Goal: Transaction & Acquisition: Purchase product/service

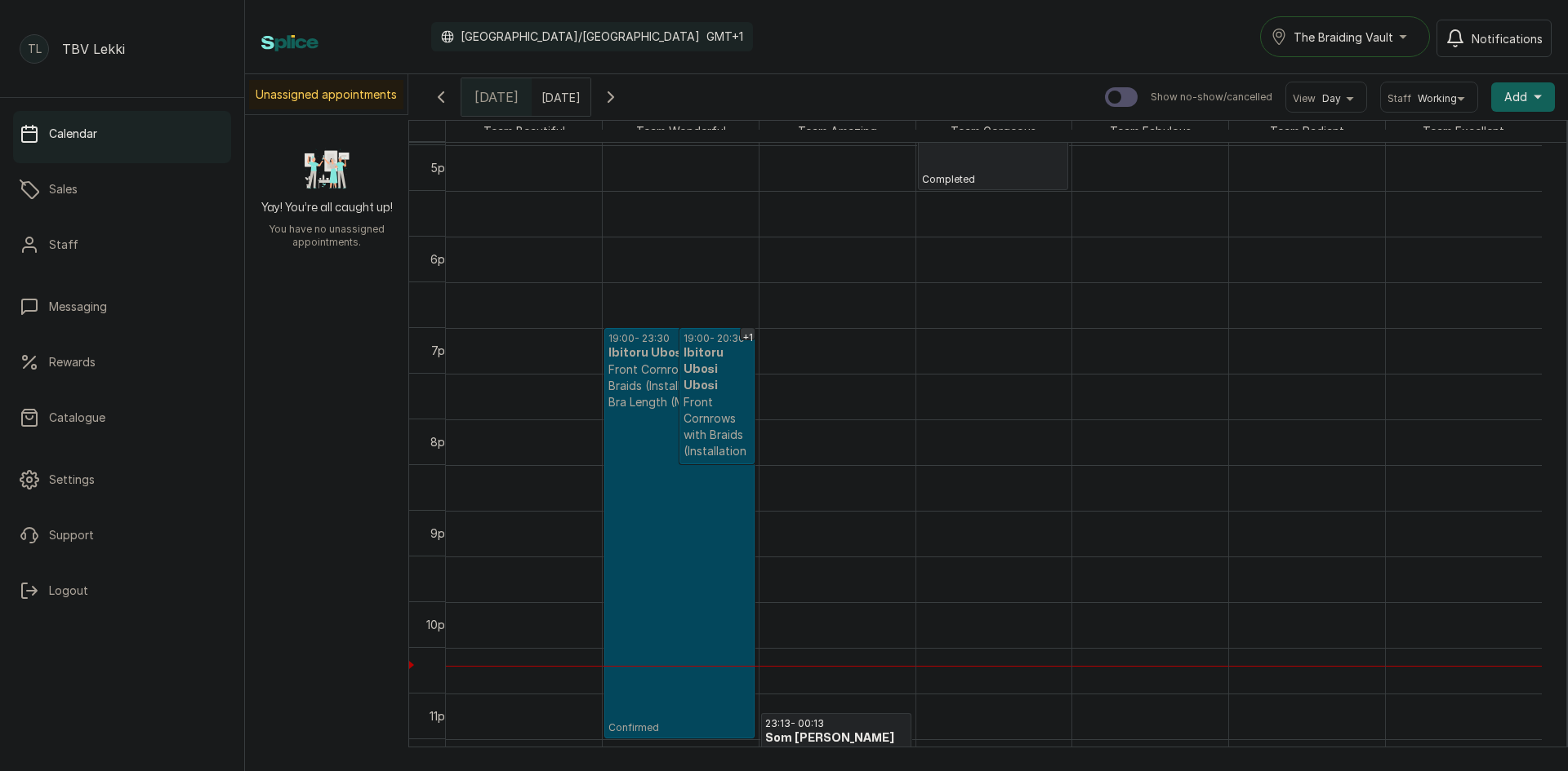
scroll to position [1564, 0]
click at [693, 485] on p "Confirmed" at bounding box center [679, 573] width 142 height 324
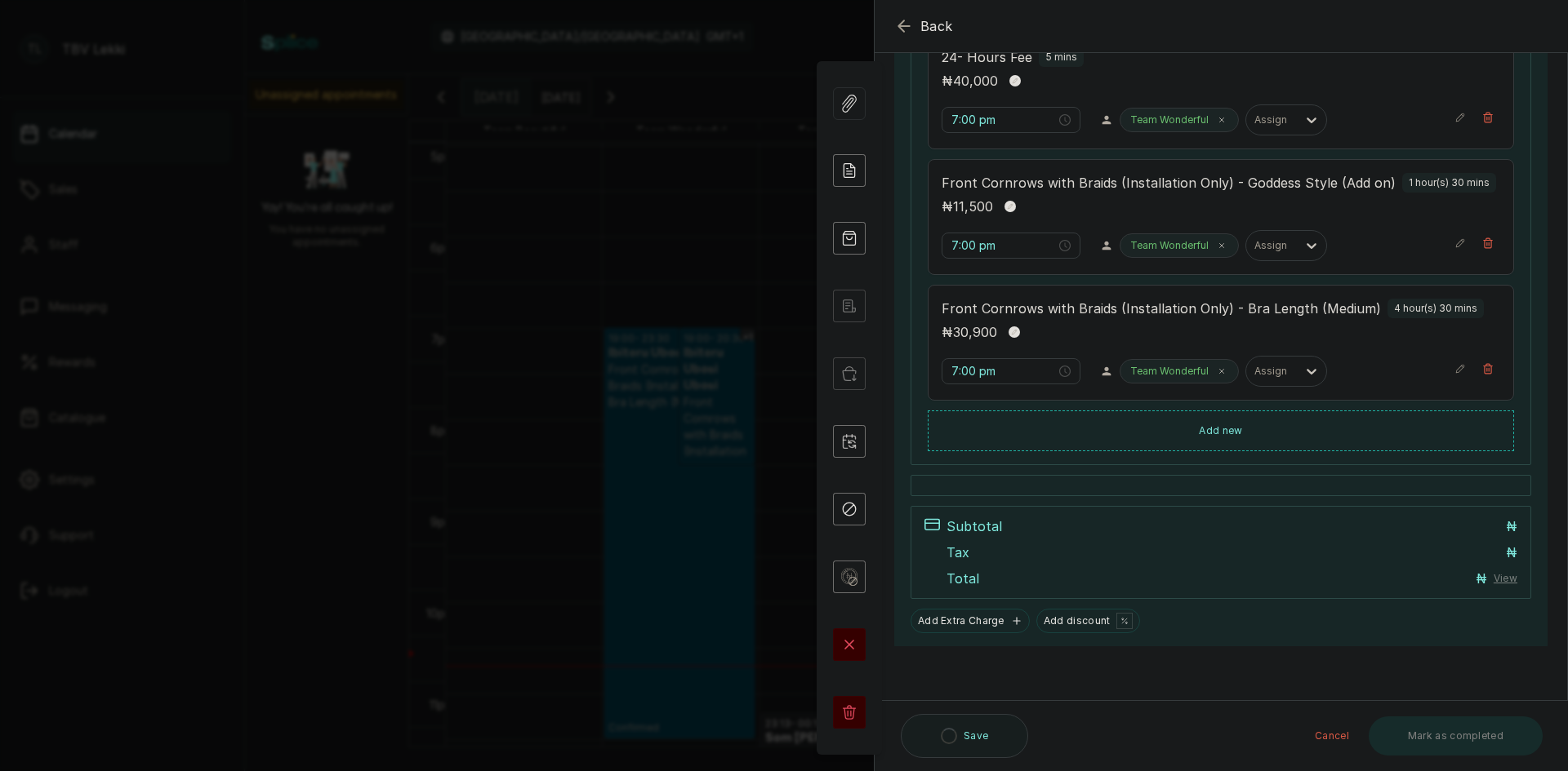
scroll to position [365, 0]
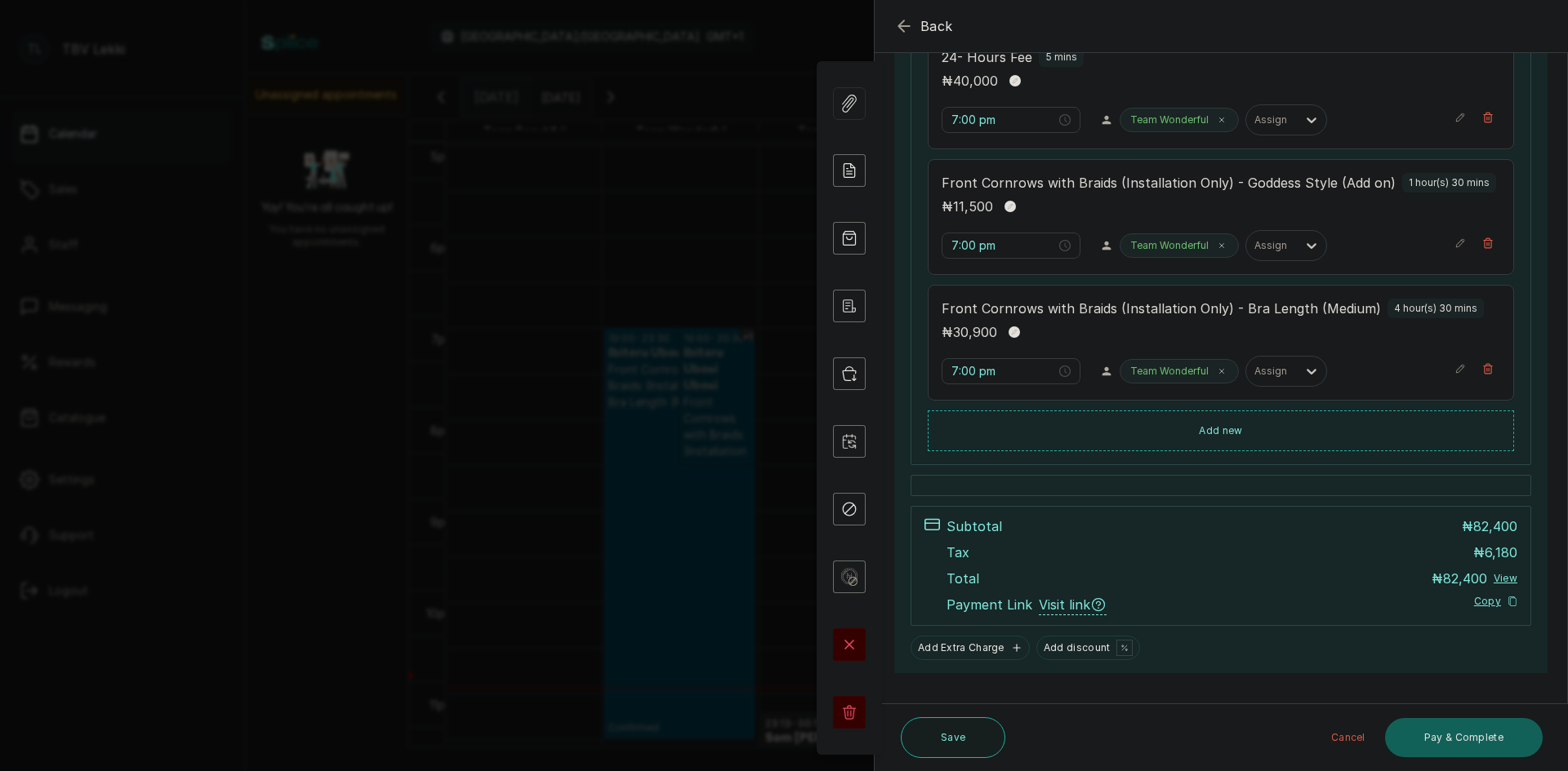
click at [899, 28] on icon "button" at bounding box center [904, 26] width 19 height 19
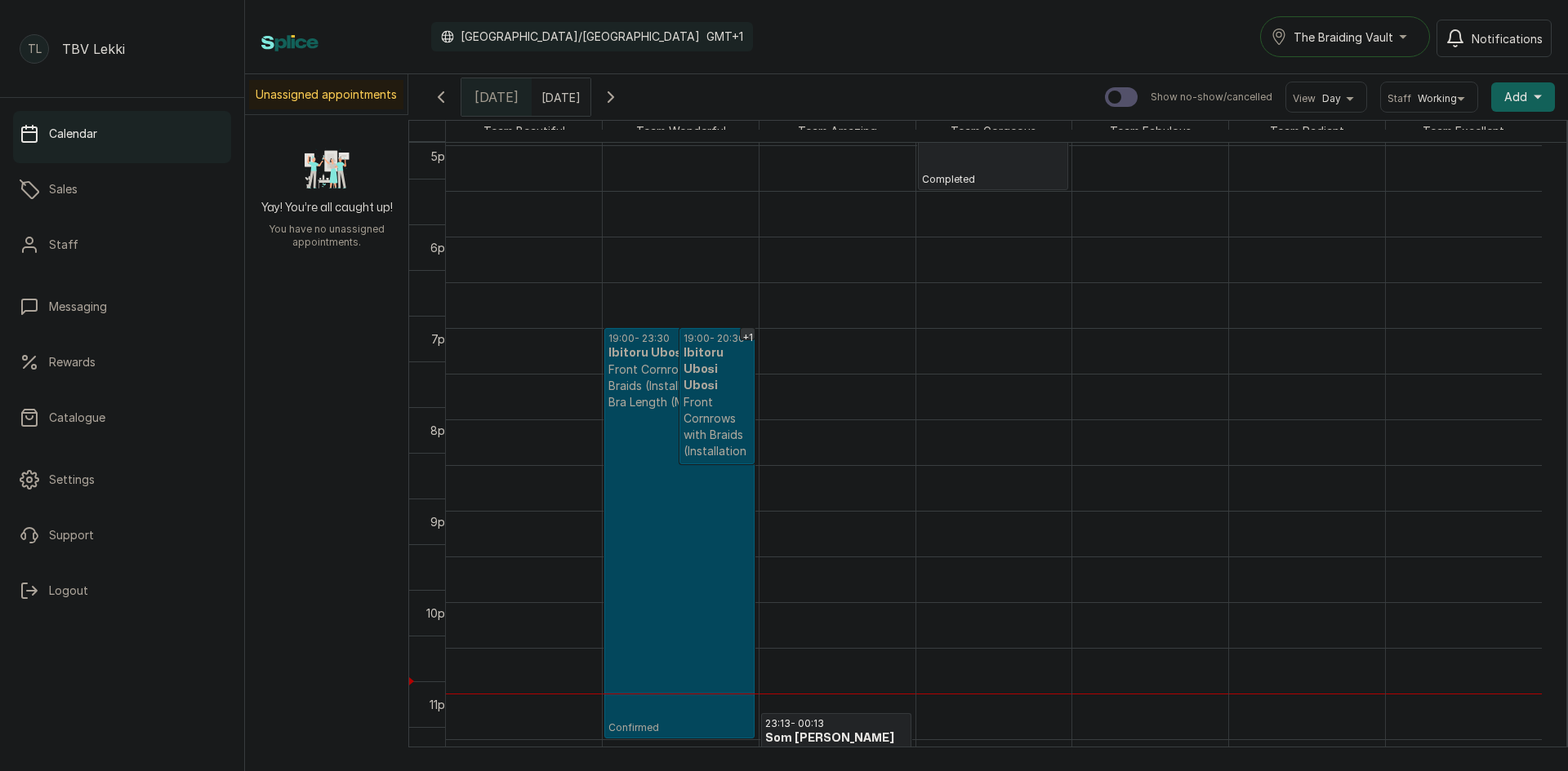
drag, startPoint x: 899, startPoint y: 28, endPoint x: 1023, endPoint y: 244, distance: 249.1
drag, startPoint x: 1023, startPoint y: 244, endPoint x: 972, endPoint y: 288, distance: 67.4
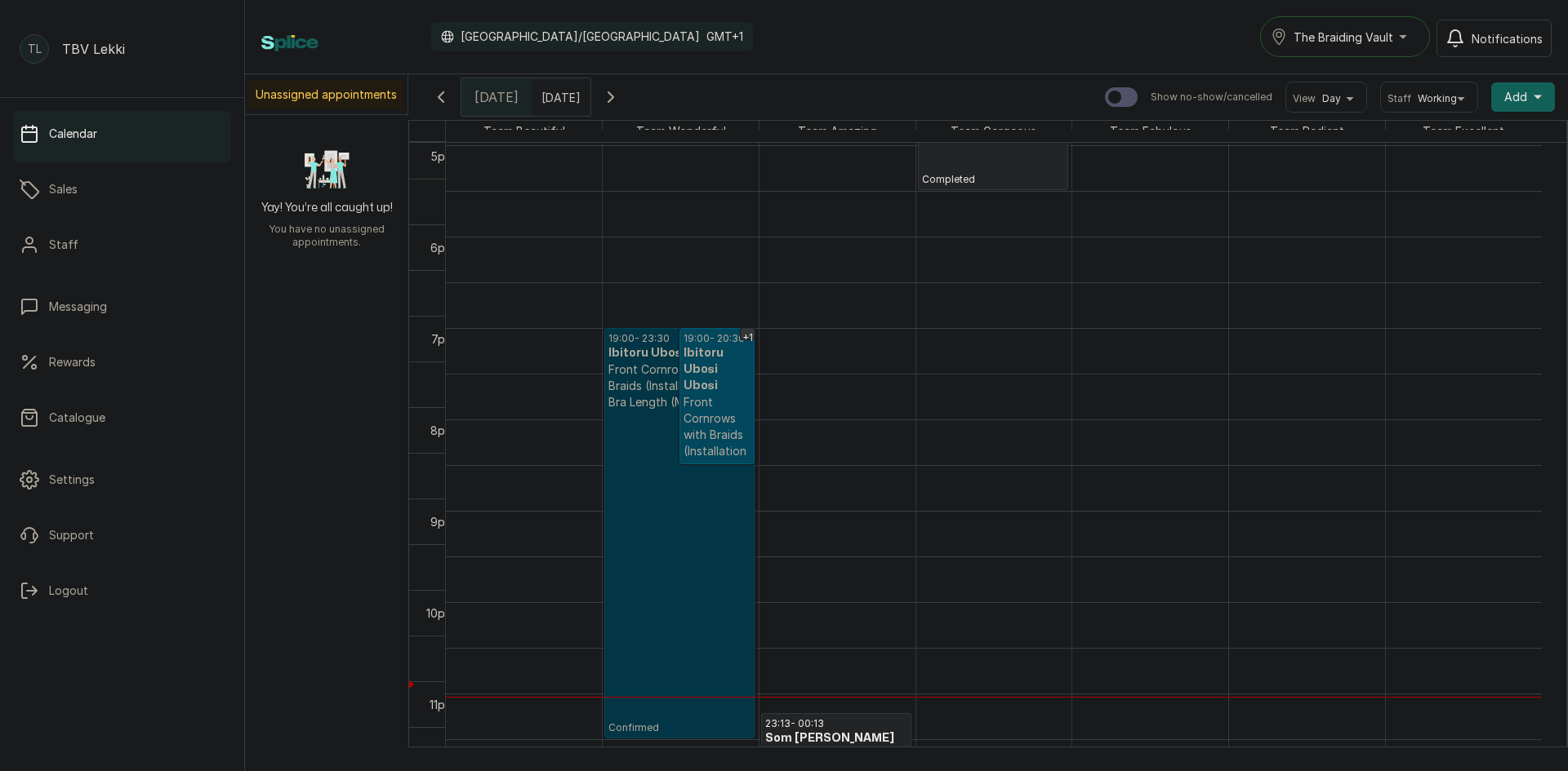
click at [716, 674] on link "19:00 - 23:30 Ibitoru Ubosi Ubosi Front Cornrows with Braids (Installation Only…" at bounding box center [679, 533] width 151 height 411
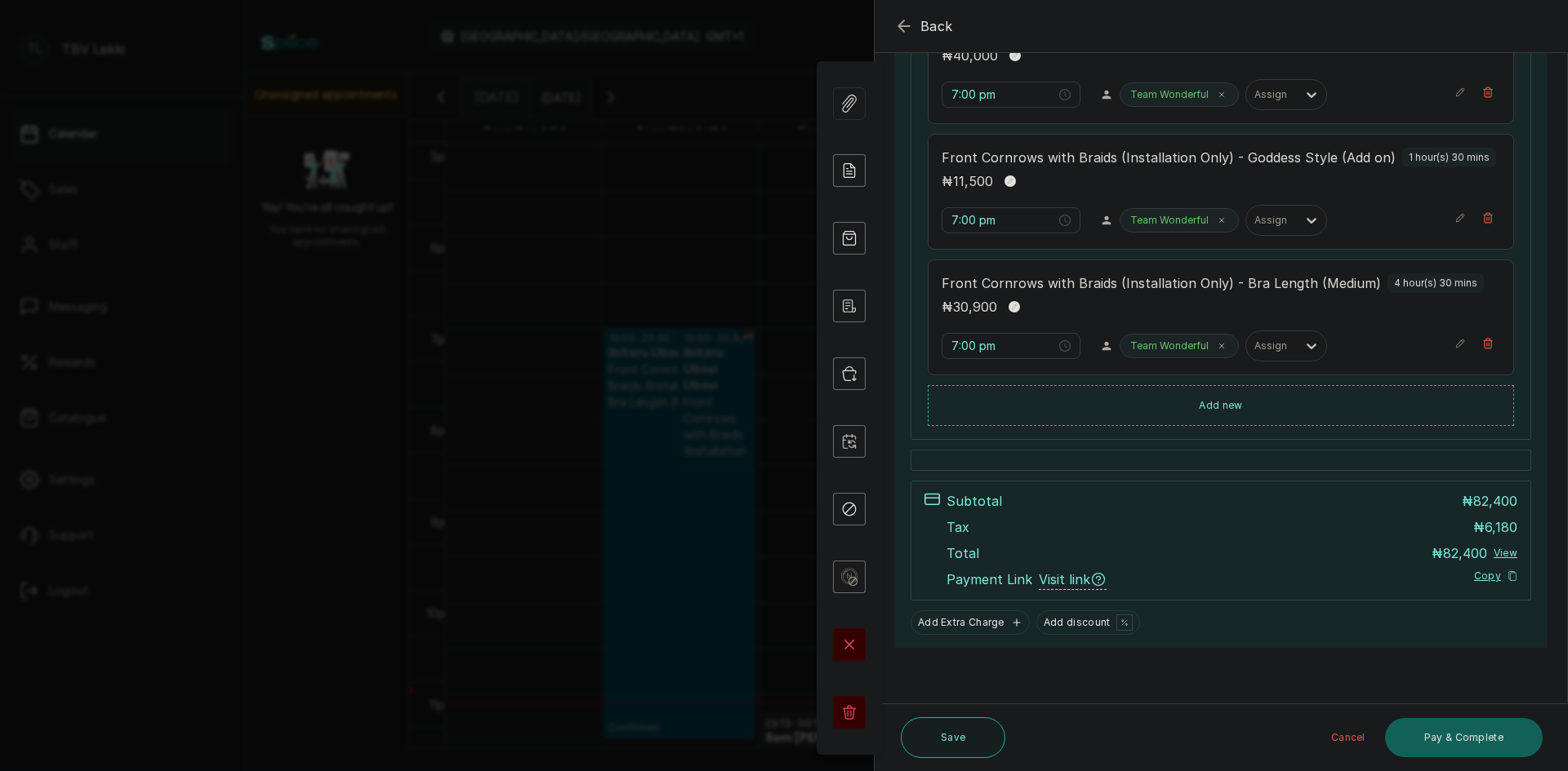
scroll to position [392, 0]
click at [1428, 736] on button "Pay & Complete" at bounding box center [1464, 738] width 157 height 39
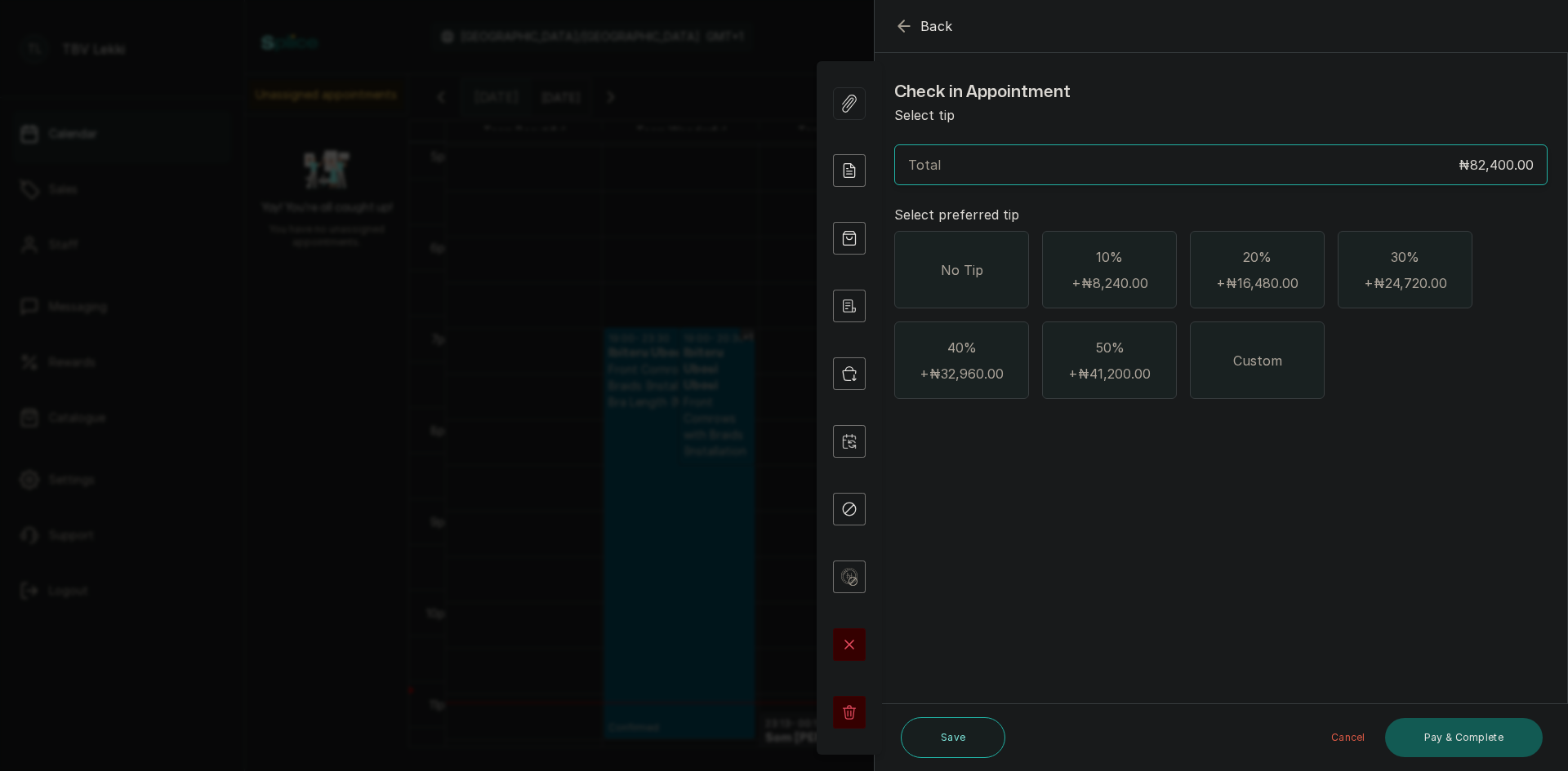
scroll to position [0, 0]
click at [937, 254] on div "No Tip" at bounding box center [962, 270] width 135 height 78
click at [1469, 727] on button "Pay & Complete" at bounding box center [1464, 738] width 157 height 39
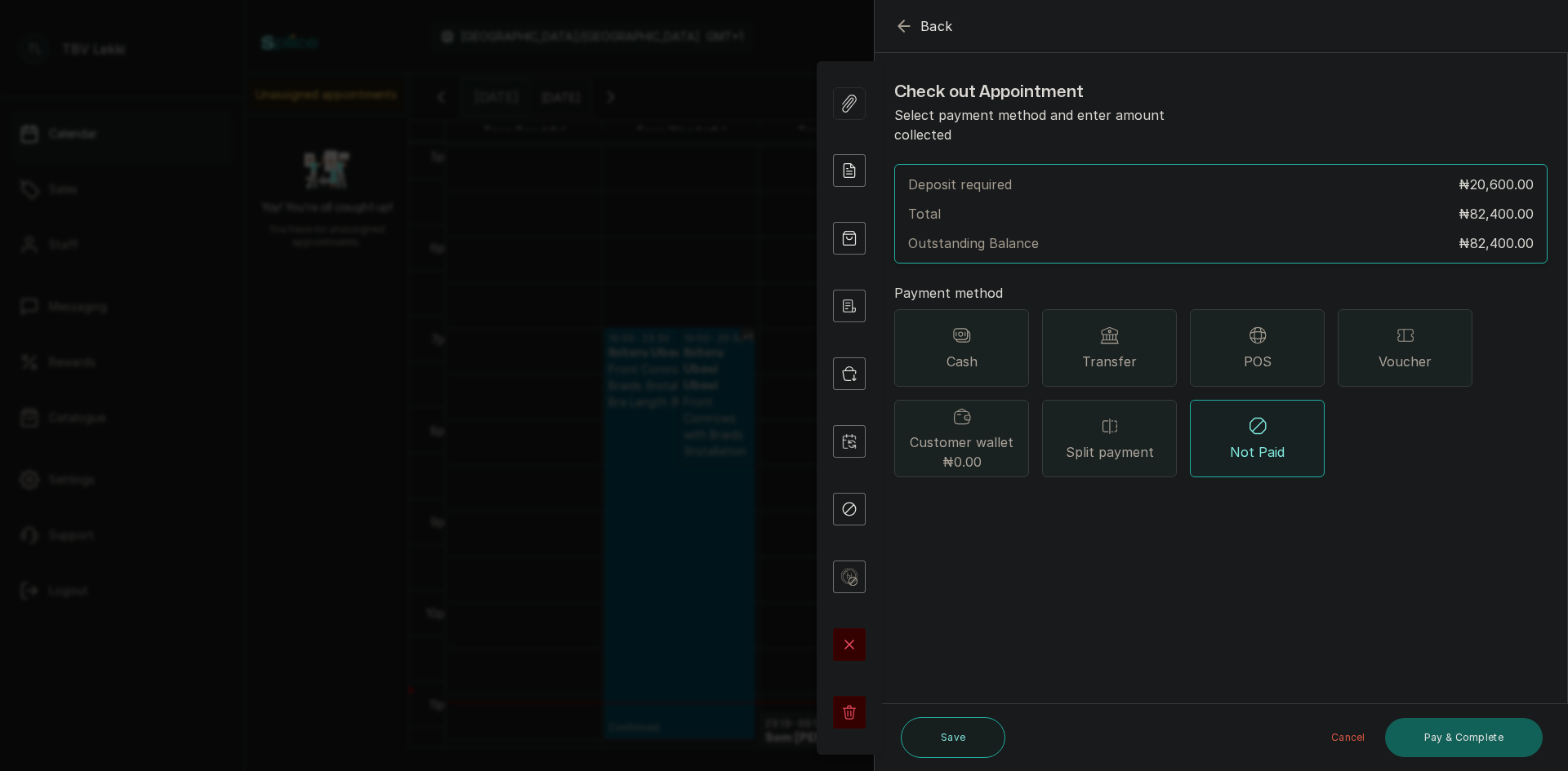
click at [1102, 443] on span "Split payment" at bounding box center [1109, 453] width 88 height 19
click at [1005, 497] on button "Add payment method" at bounding box center [965, 508] width 140 height 21
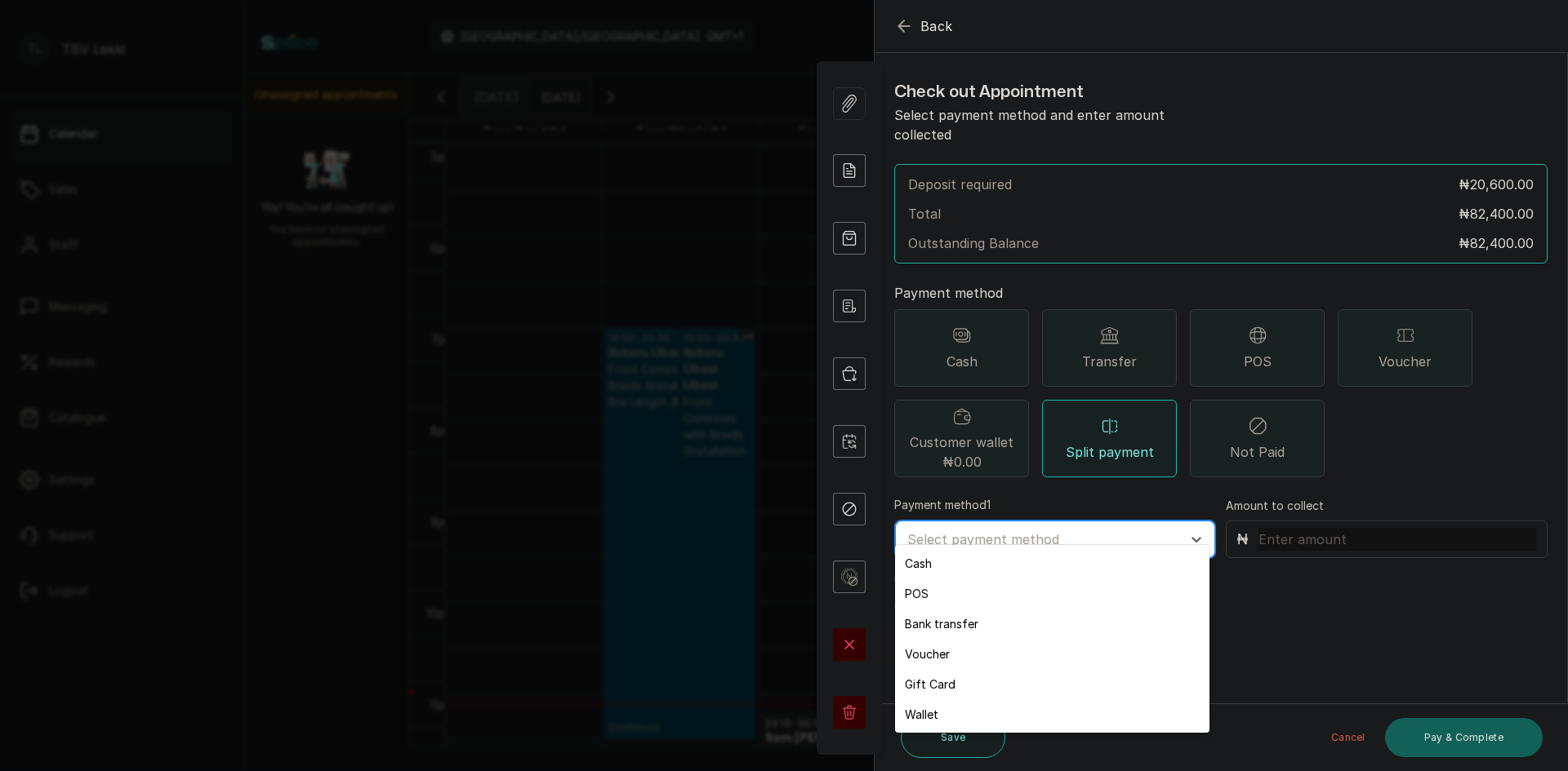
click at [1059, 529] on div at bounding box center [1040, 540] width 266 height 21
click at [973, 622] on div "Bank transfer" at bounding box center [1052, 623] width 315 height 30
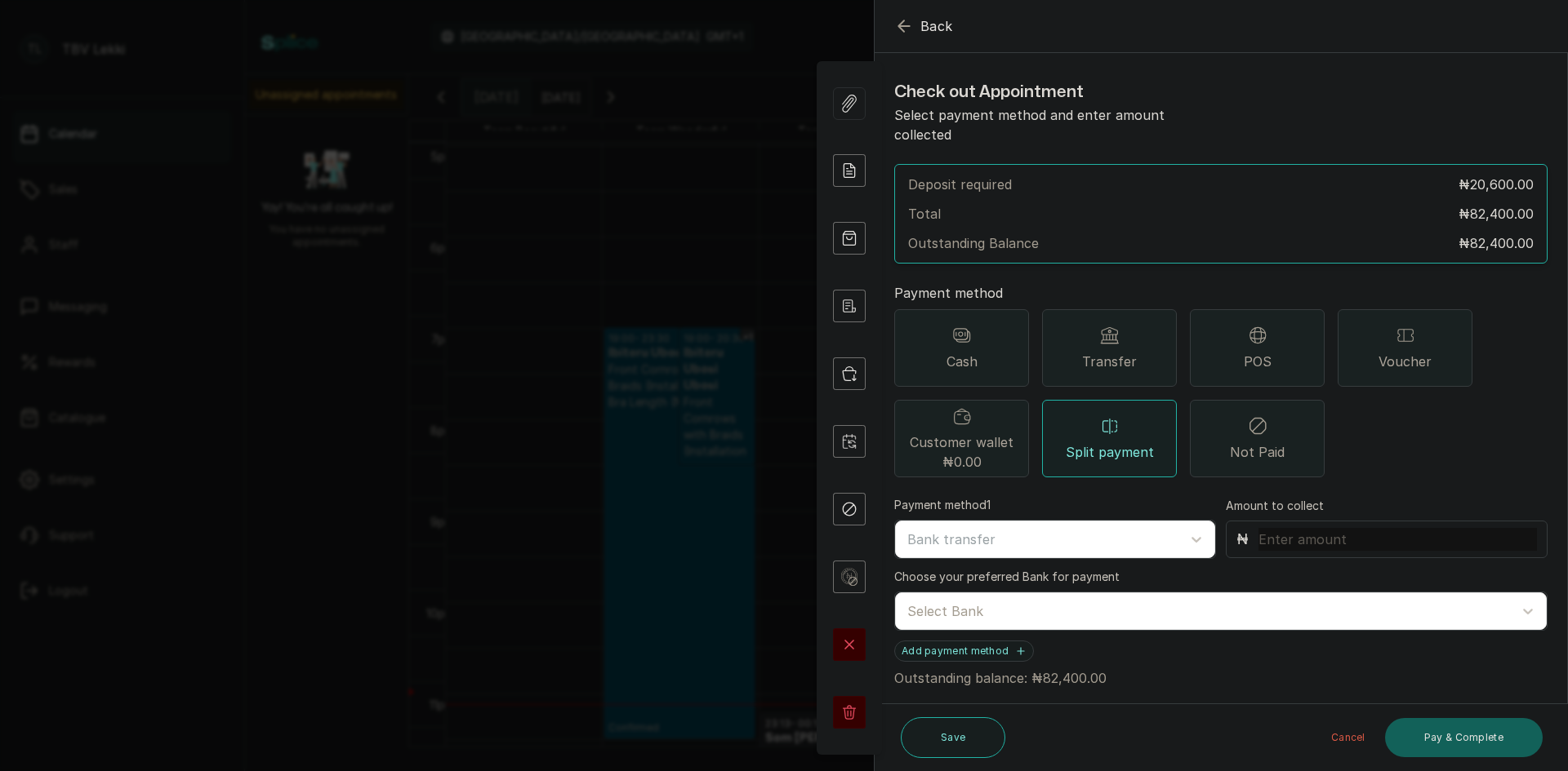
click at [1403, 528] on input "text" at bounding box center [1397, 540] width 279 height 23
type input "40,000"
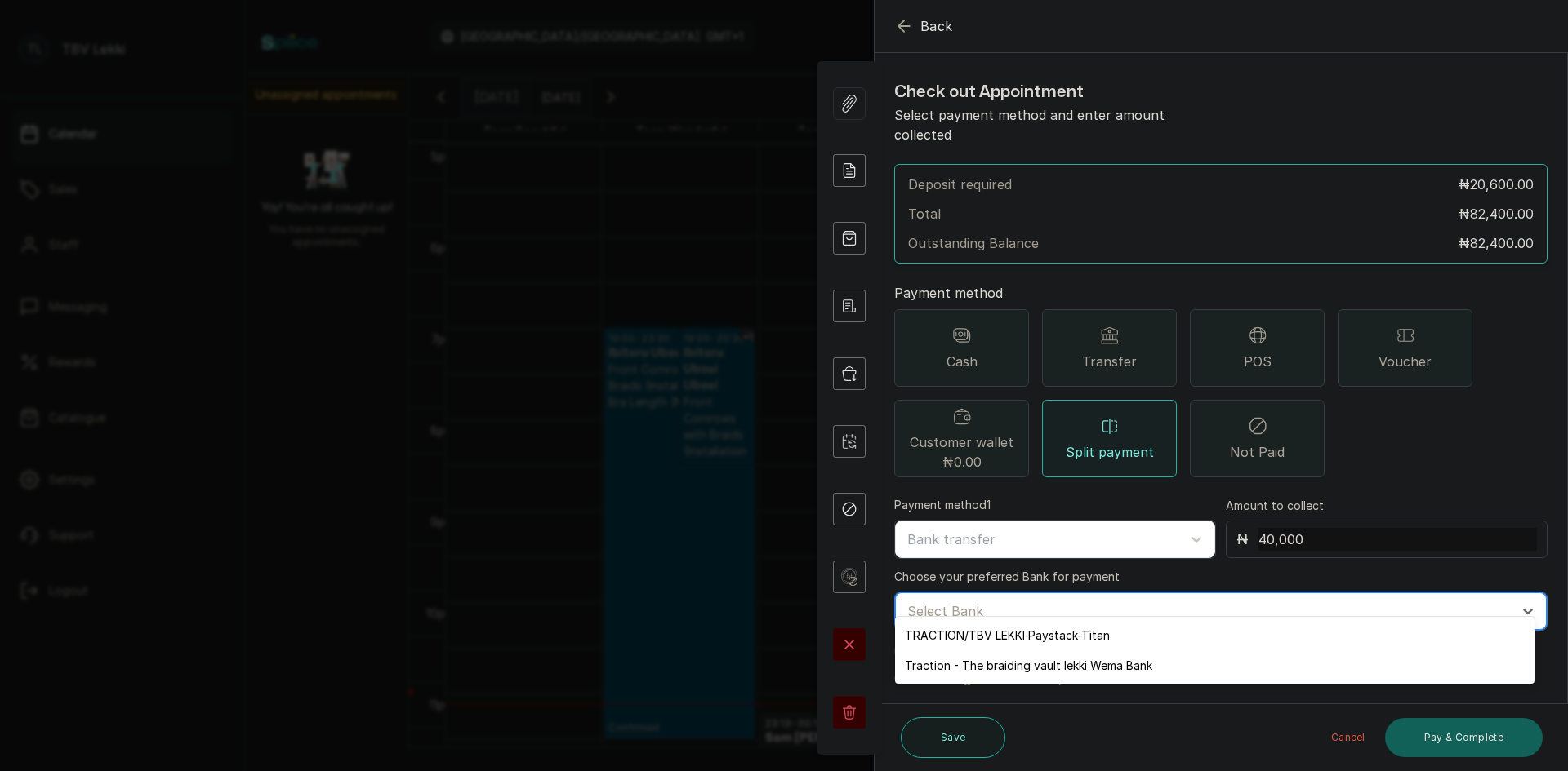
click at [1156, 601] on div at bounding box center [1206, 612] width 597 height 21
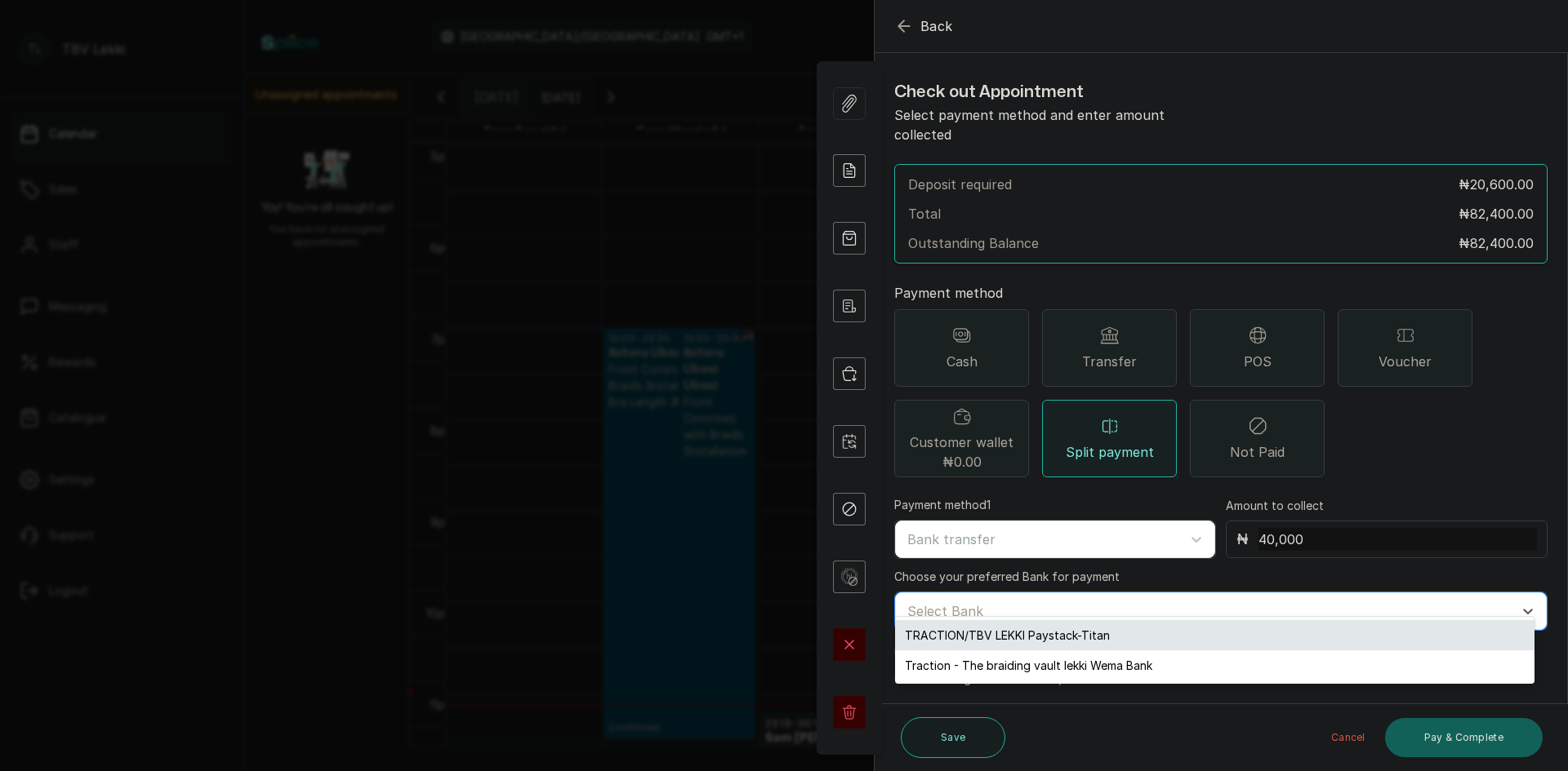
click at [1050, 642] on div "TRACTION/TBV LEKKI Paystack-Titan" at bounding box center [1214, 635] width 639 height 30
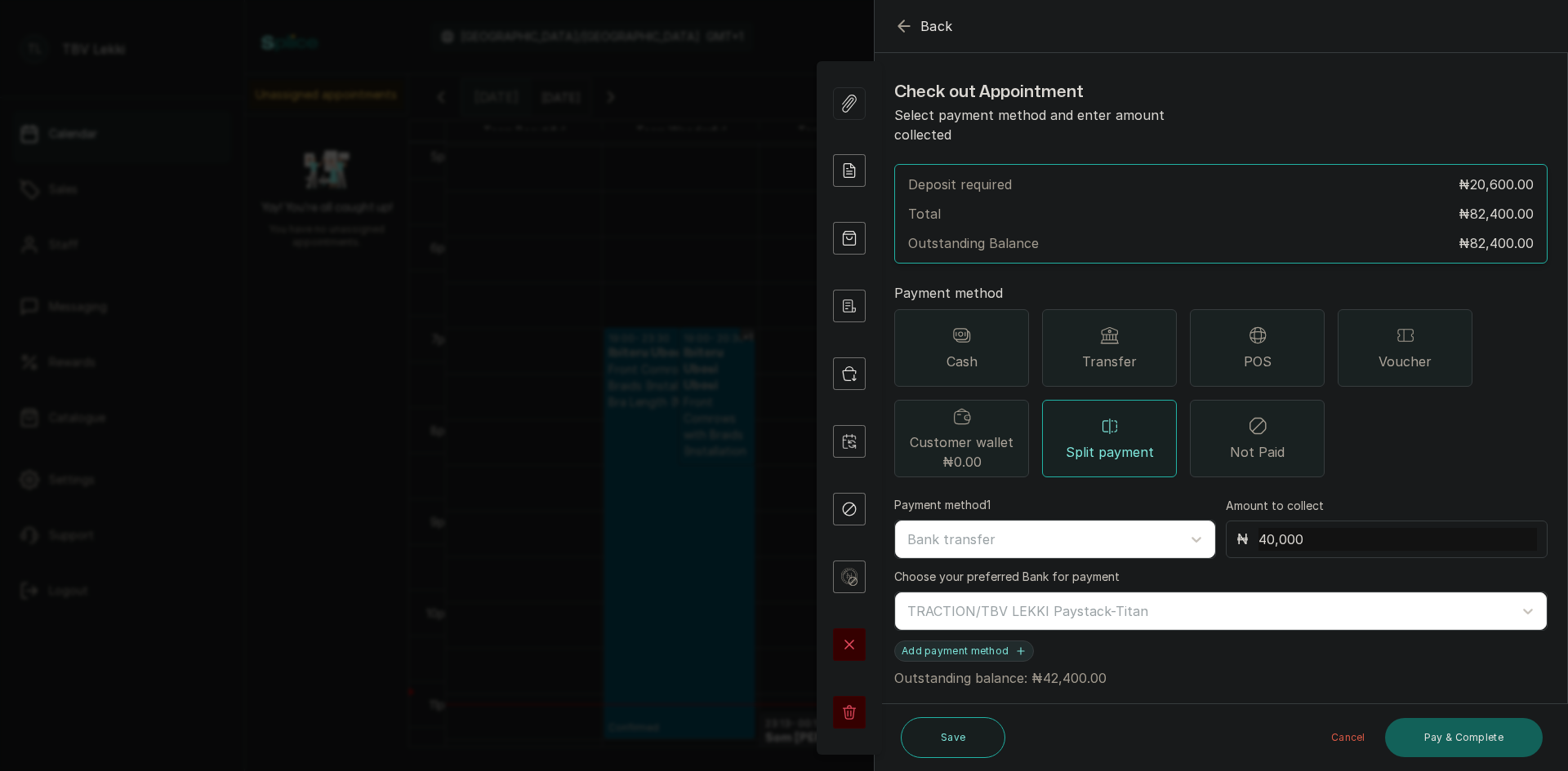
click at [1019, 646] on icon "button" at bounding box center [1021, 652] width 12 height 12
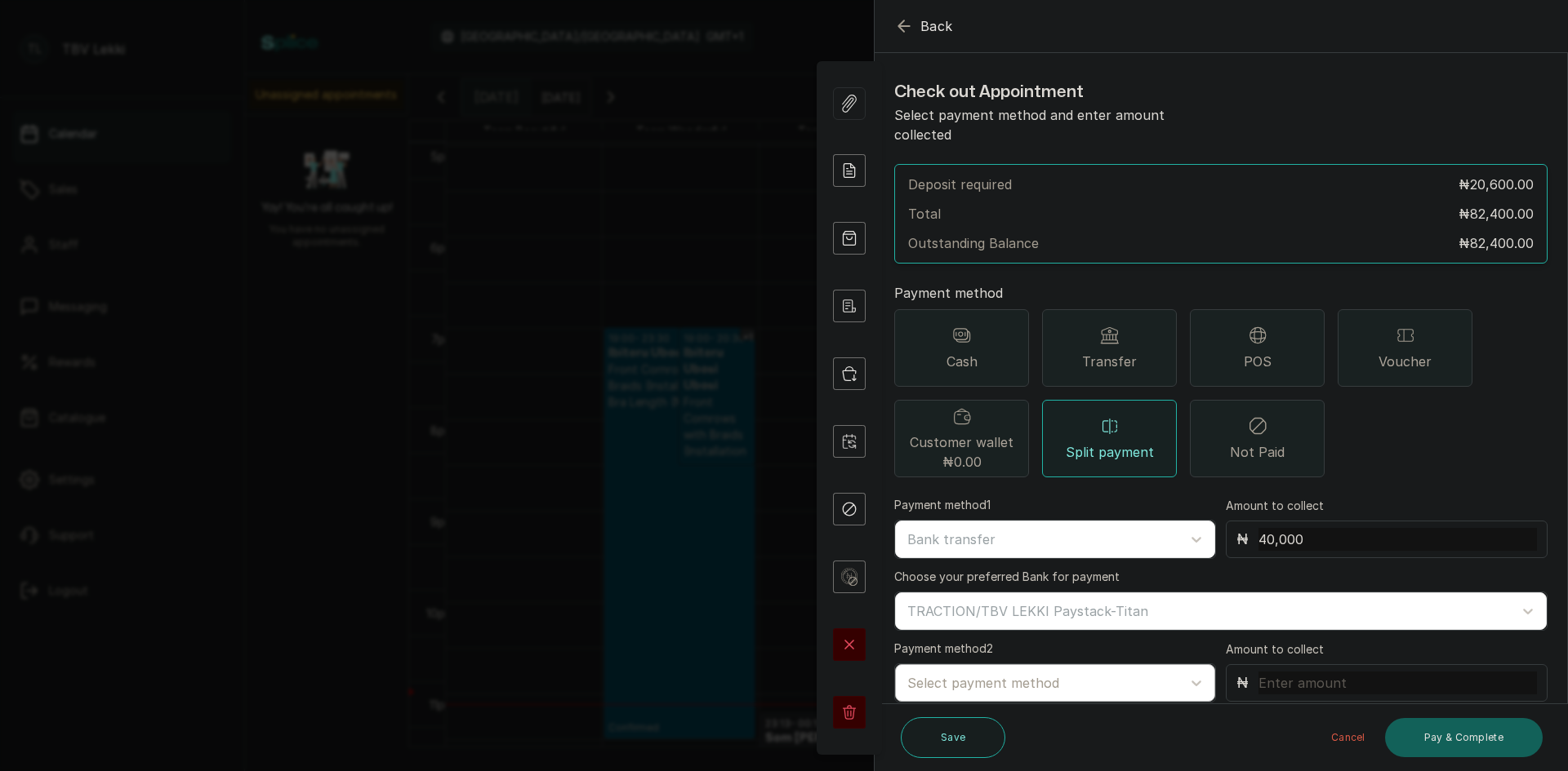
click at [1018, 673] on div at bounding box center [1040, 684] width 266 height 21
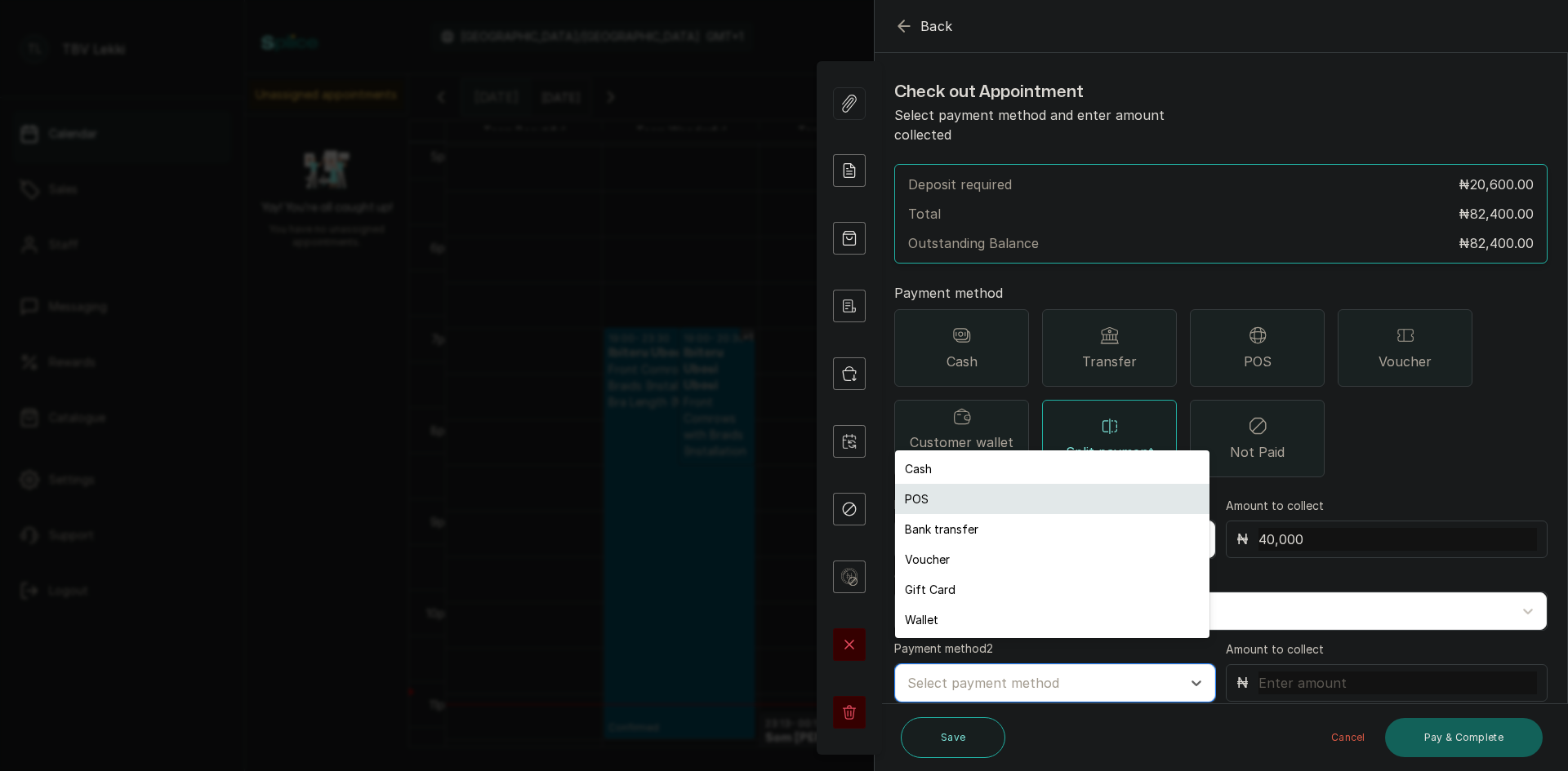
click at [972, 506] on div "POS" at bounding box center [1052, 499] width 315 height 30
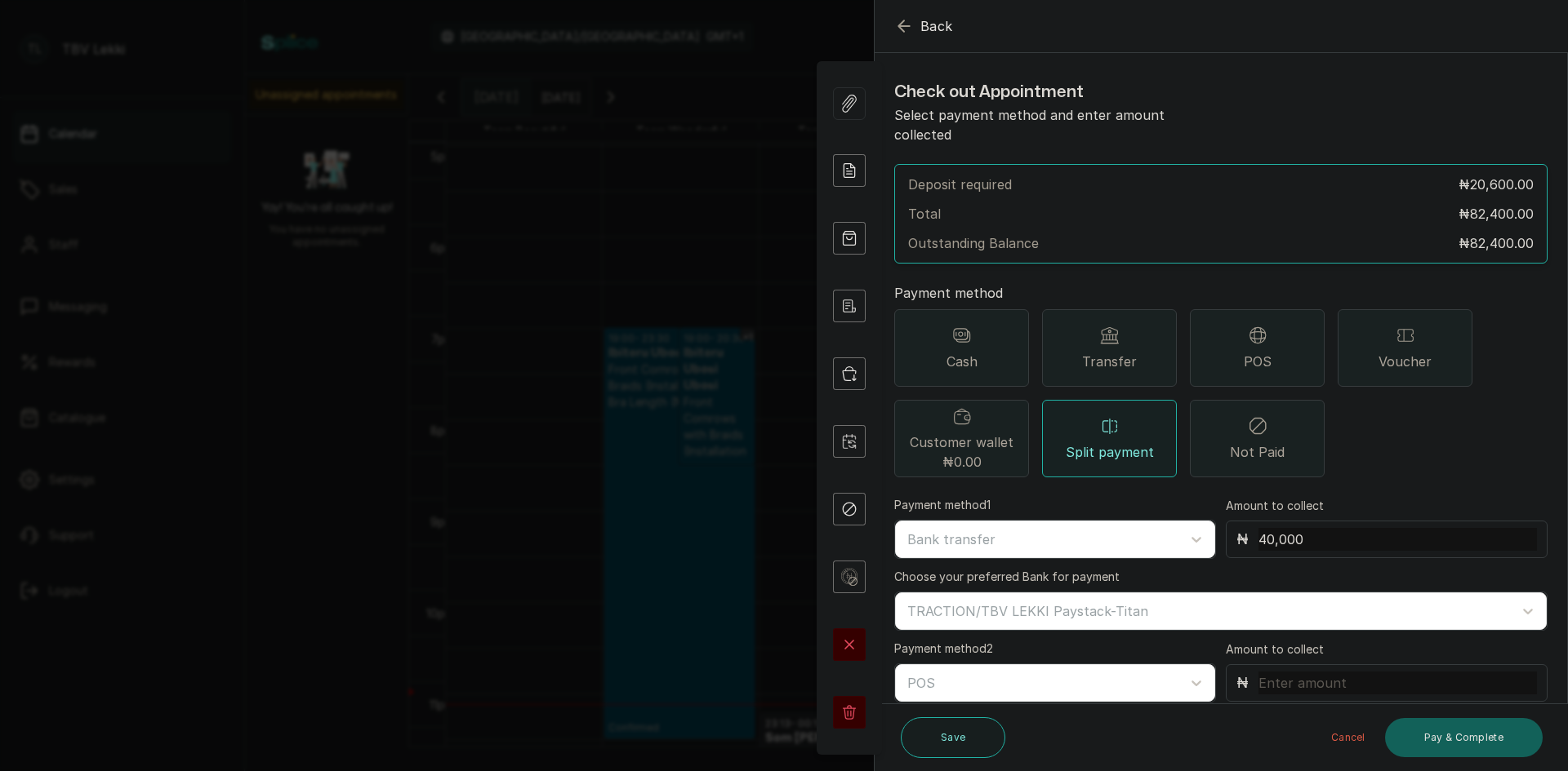
click at [1350, 672] on input "text" at bounding box center [1397, 684] width 279 height 23
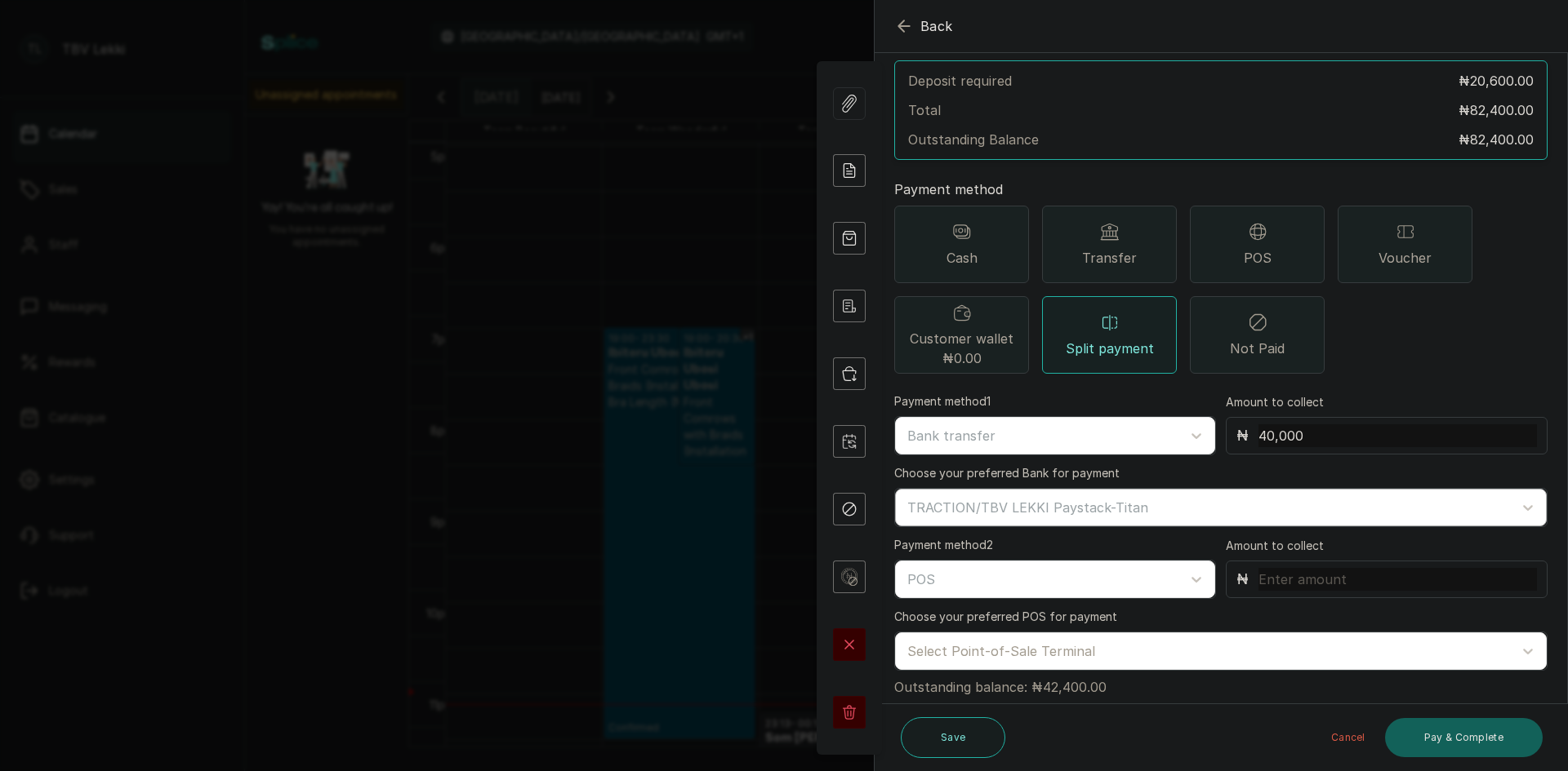
scroll to position [121, 0]
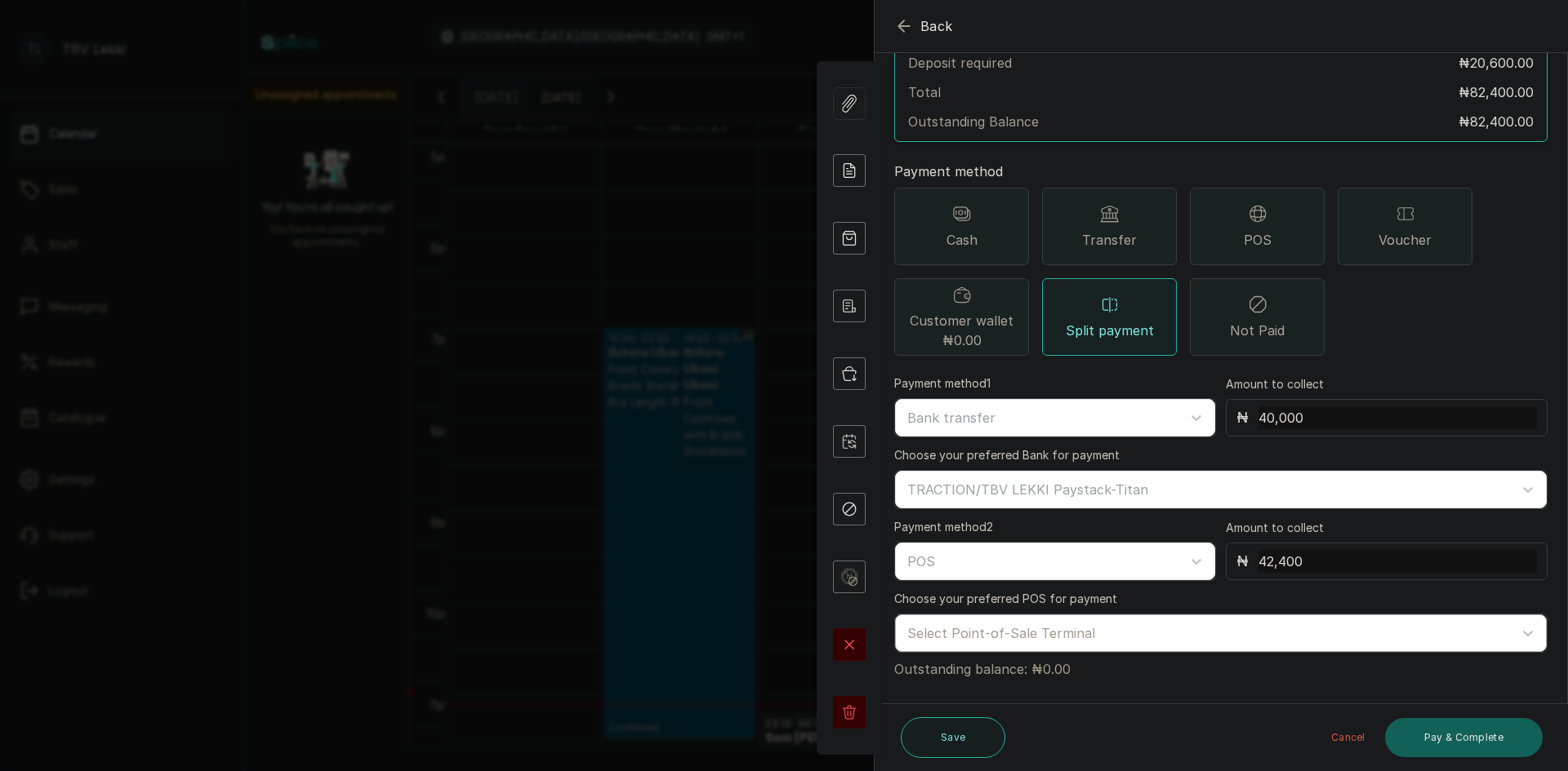
type input "42,400"
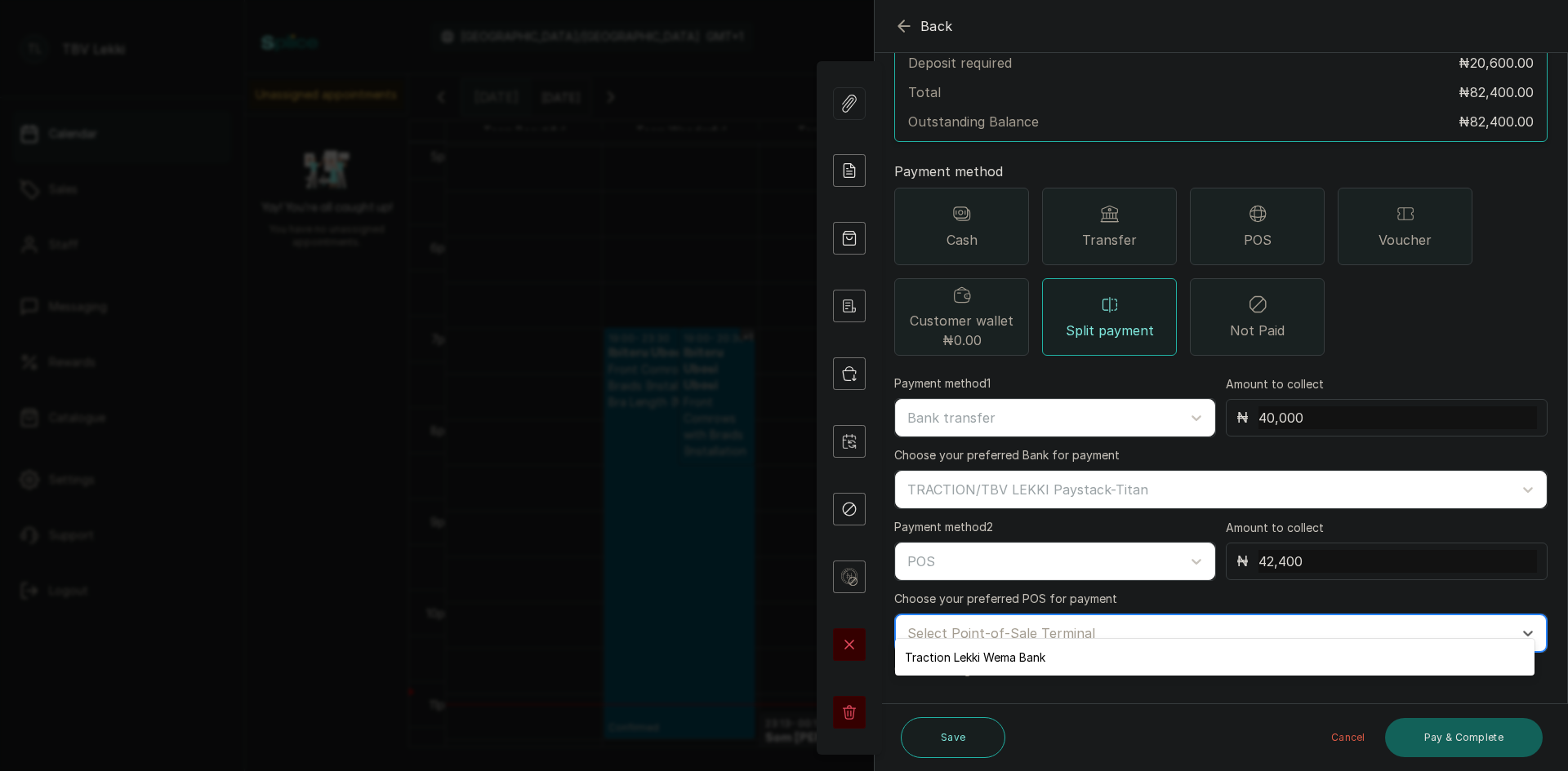
click at [1167, 622] on div at bounding box center [1206, 633] width 597 height 21
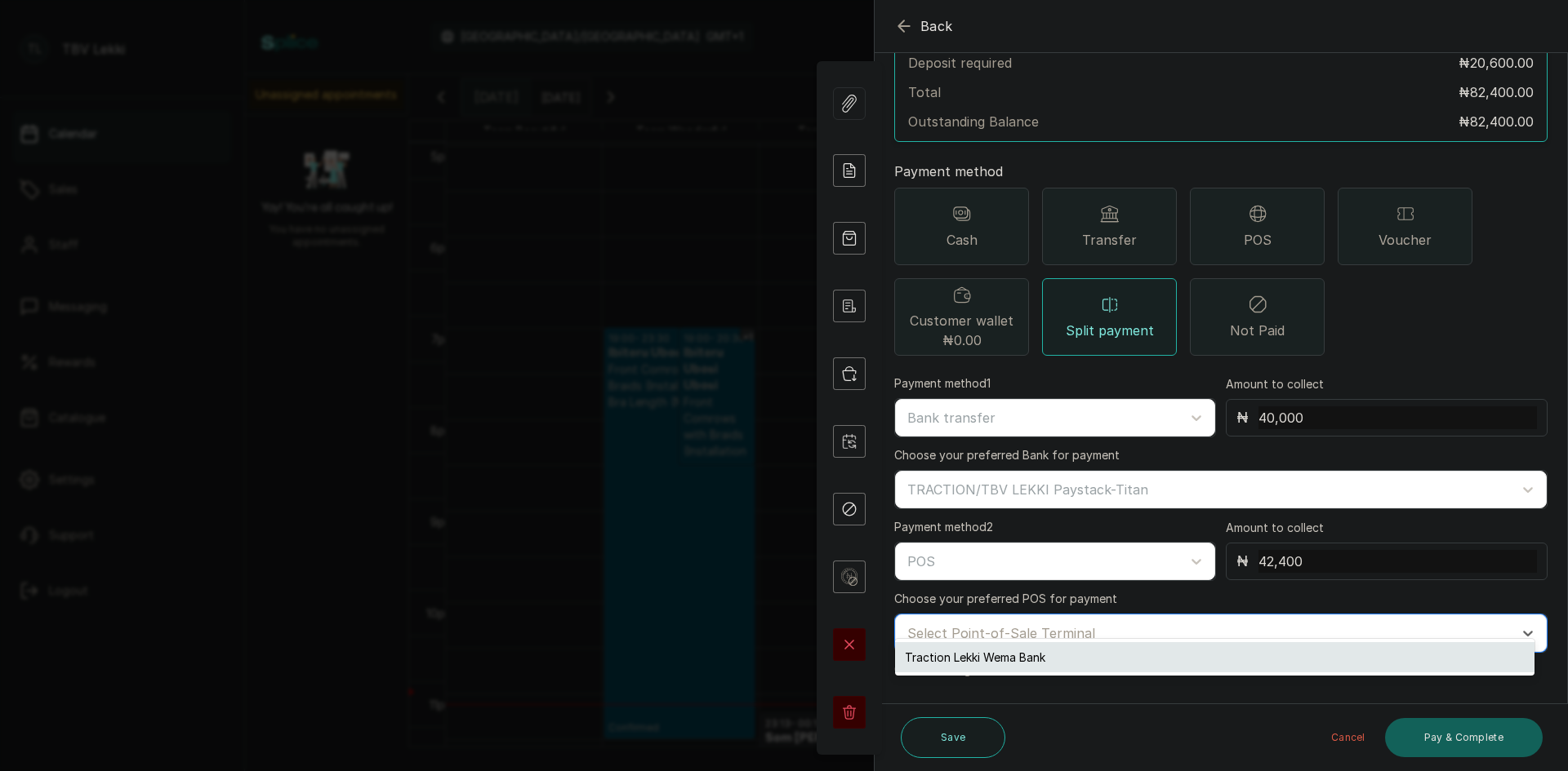
click at [1002, 648] on div "Traction Lekki Wema Bank" at bounding box center [1214, 657] width 639 height 30
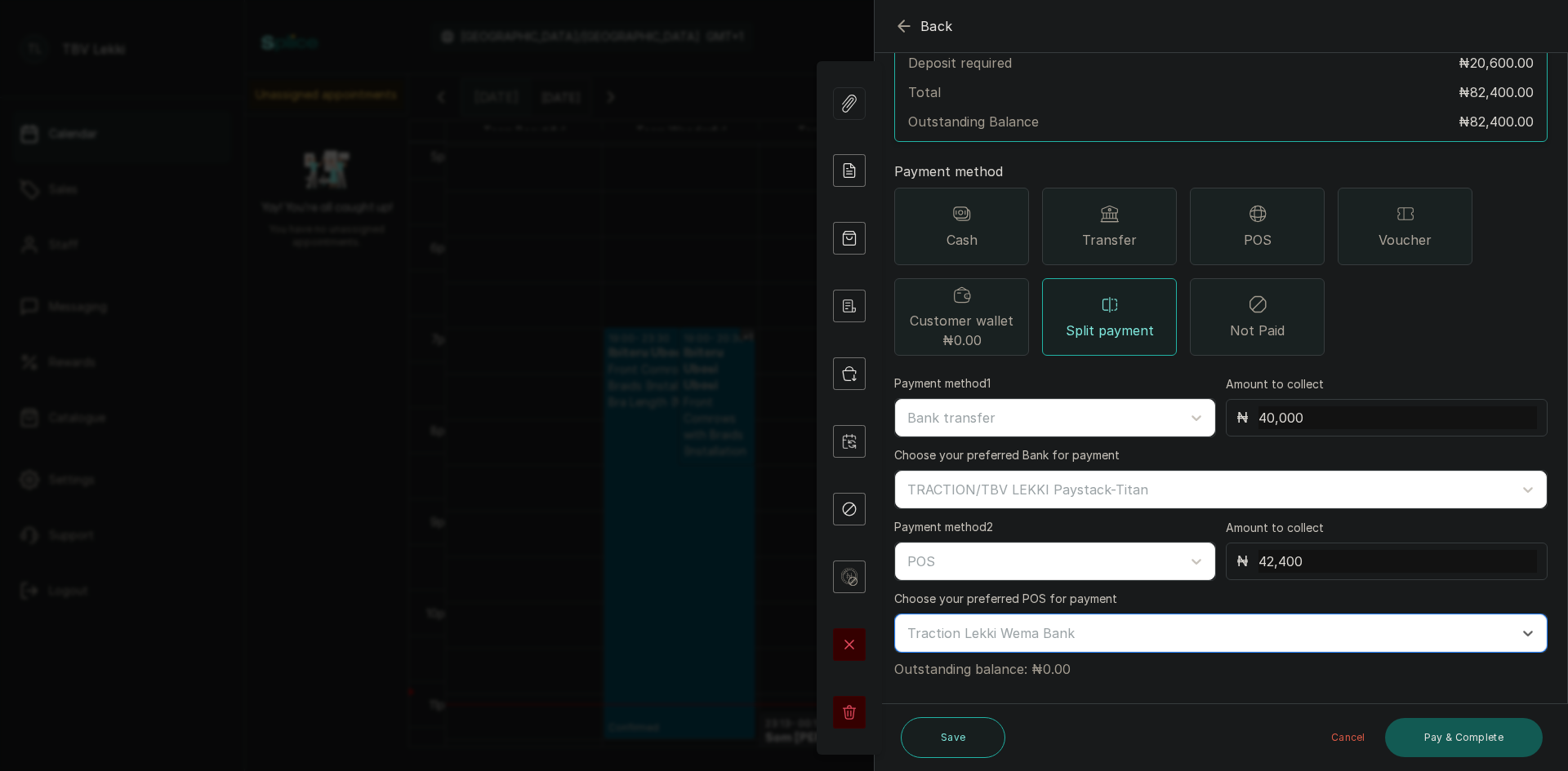
click at [1415, 750] on button "Pay & Complete" at bounding box center [1464, 738] width 157 height 39
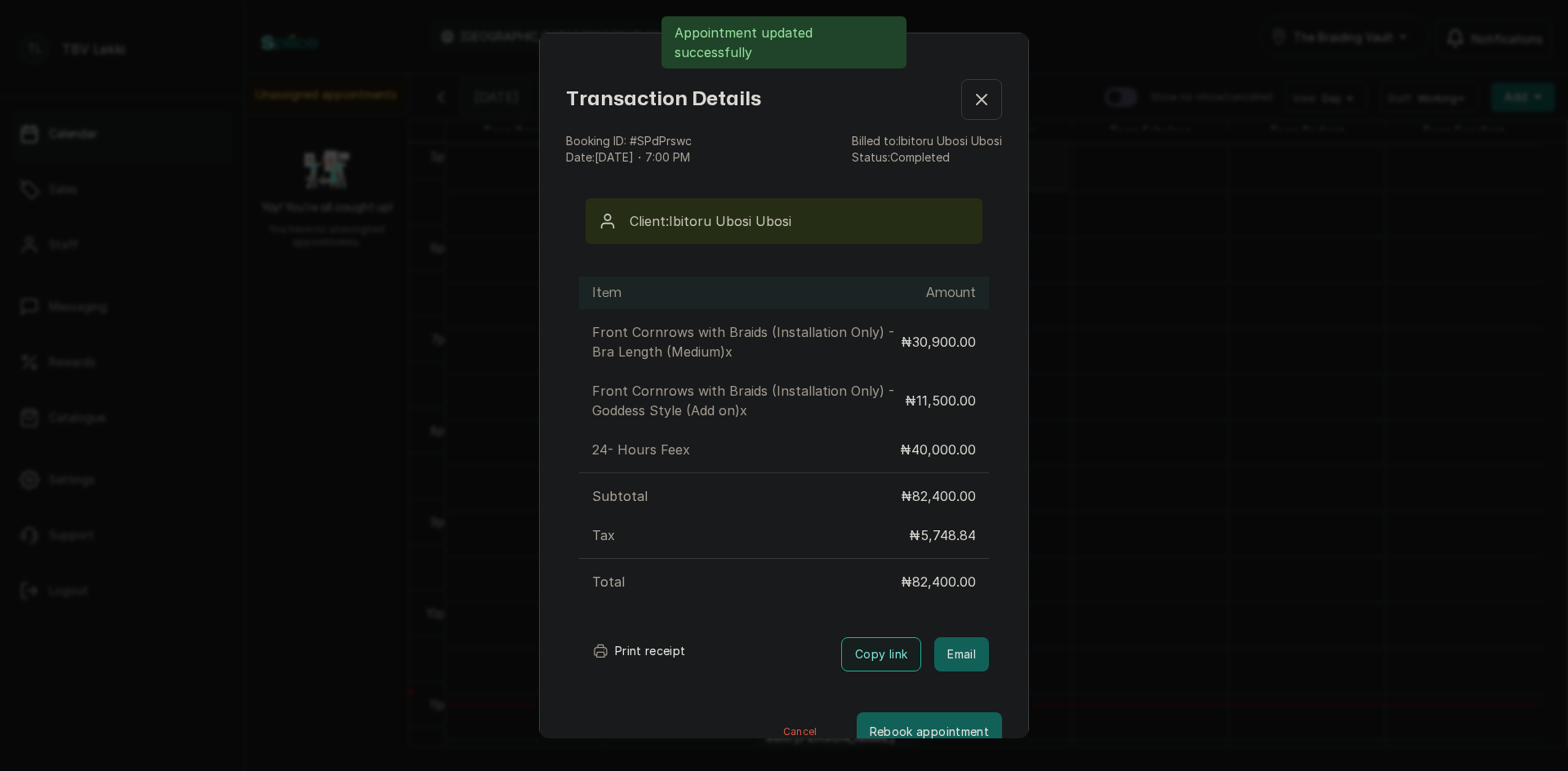
scroll to position [33, 0]
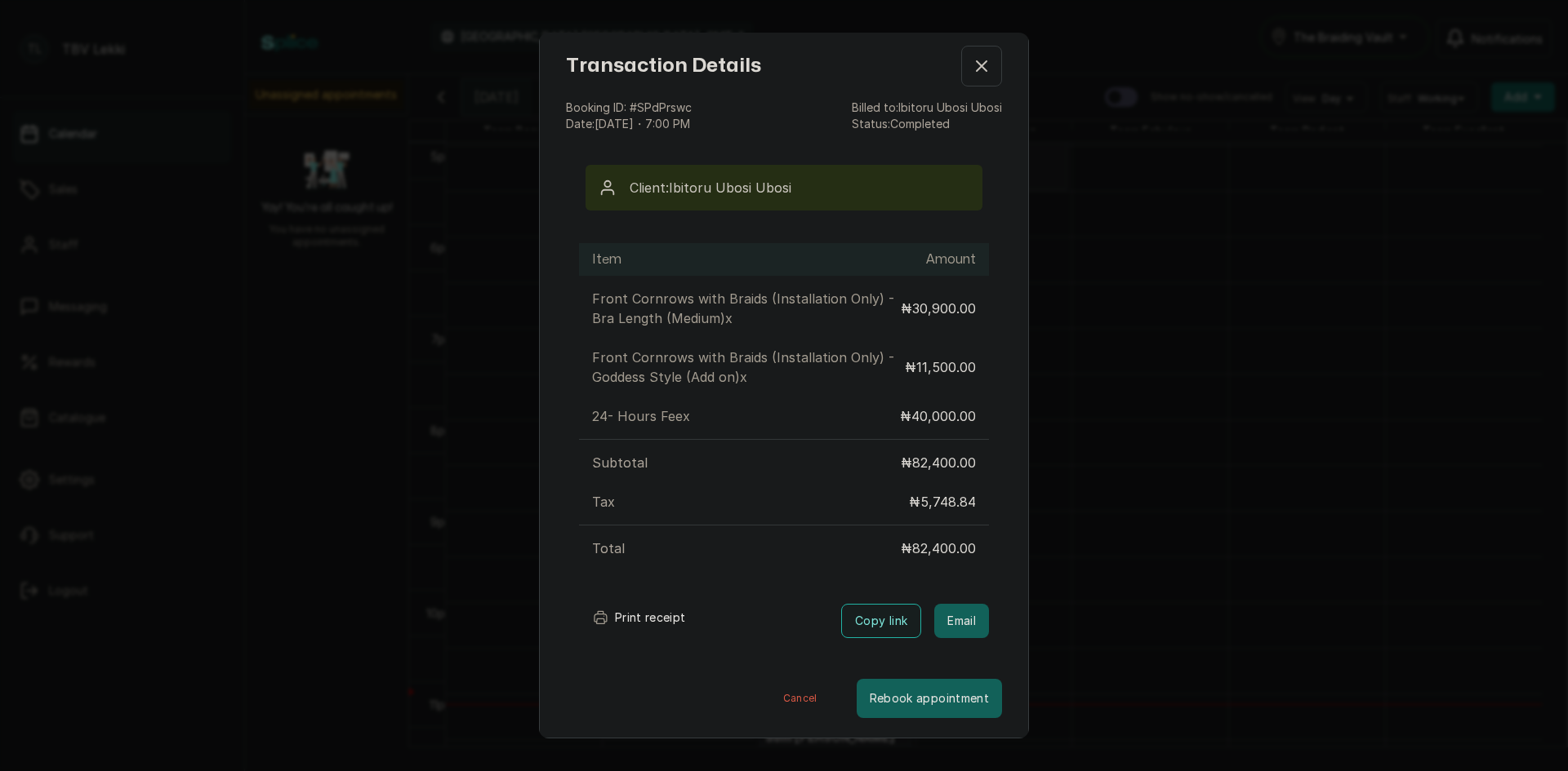
click at [644, 617] on button "Print receipt" at bounding box center [639, 619] width 120 height 33
click at [653, 603] on button "Print receipt" at bounding box center [639, 619] width 120 height 33
click at [654, 613] on button "Print receipt" at bounding box center [639, 619] width 120 height 33
click at [971, 58] on icon "button" at bounding box center [981, 66] width 19 height 19
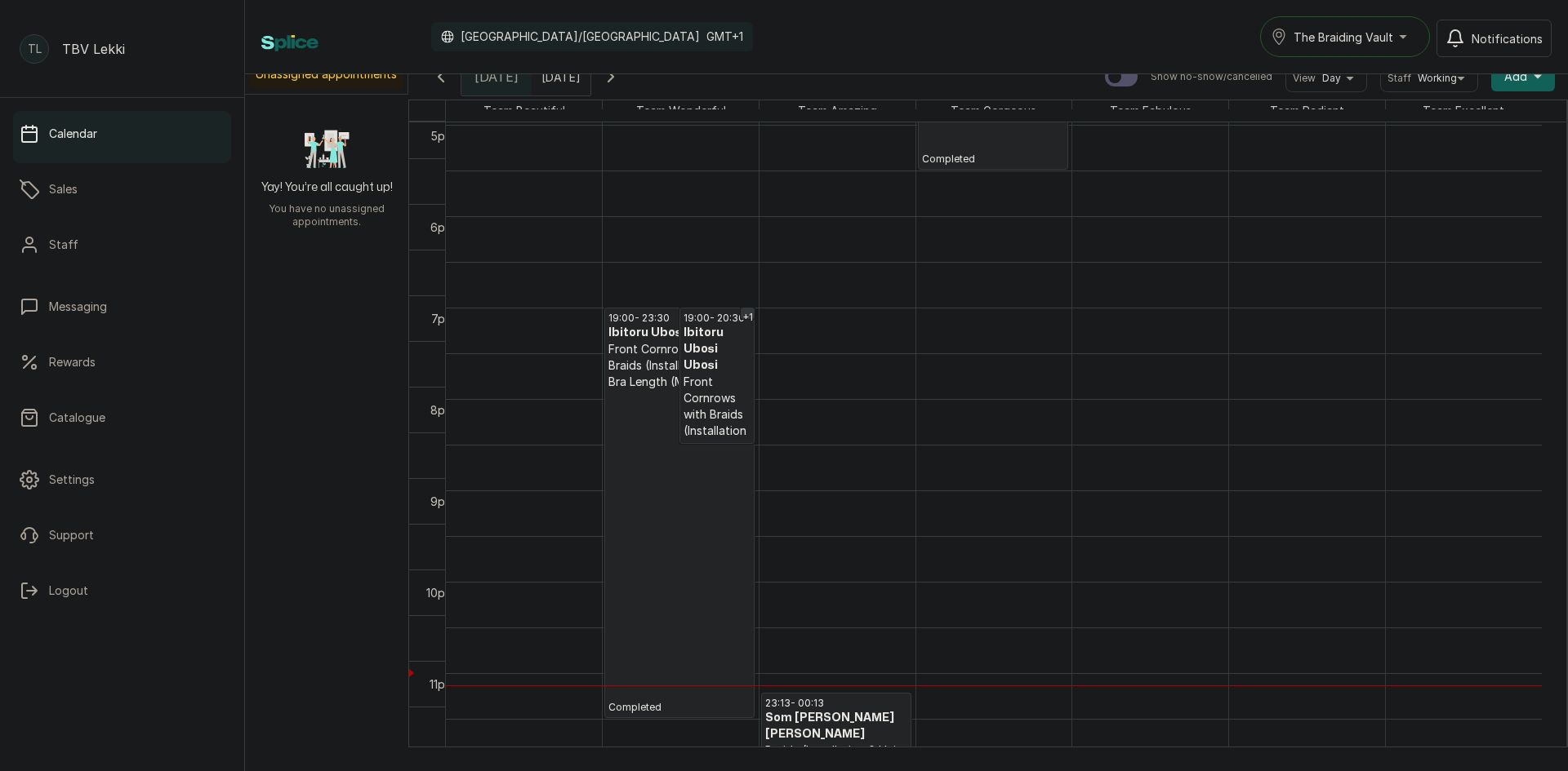
scroll to position [28, 0]
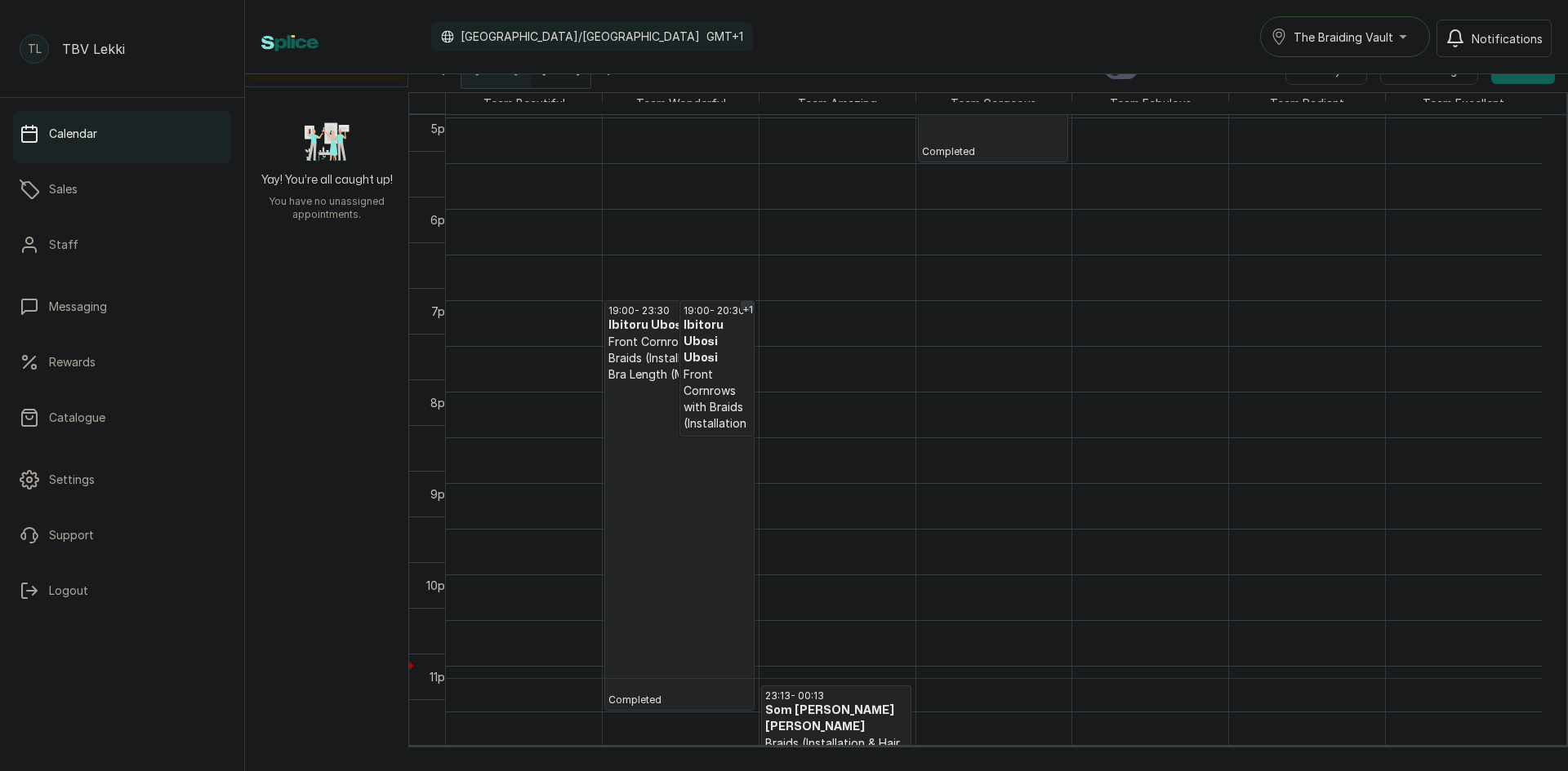
click at [673, 483] on p "Completed" at bounding box center [679, 545] width 142 height 324
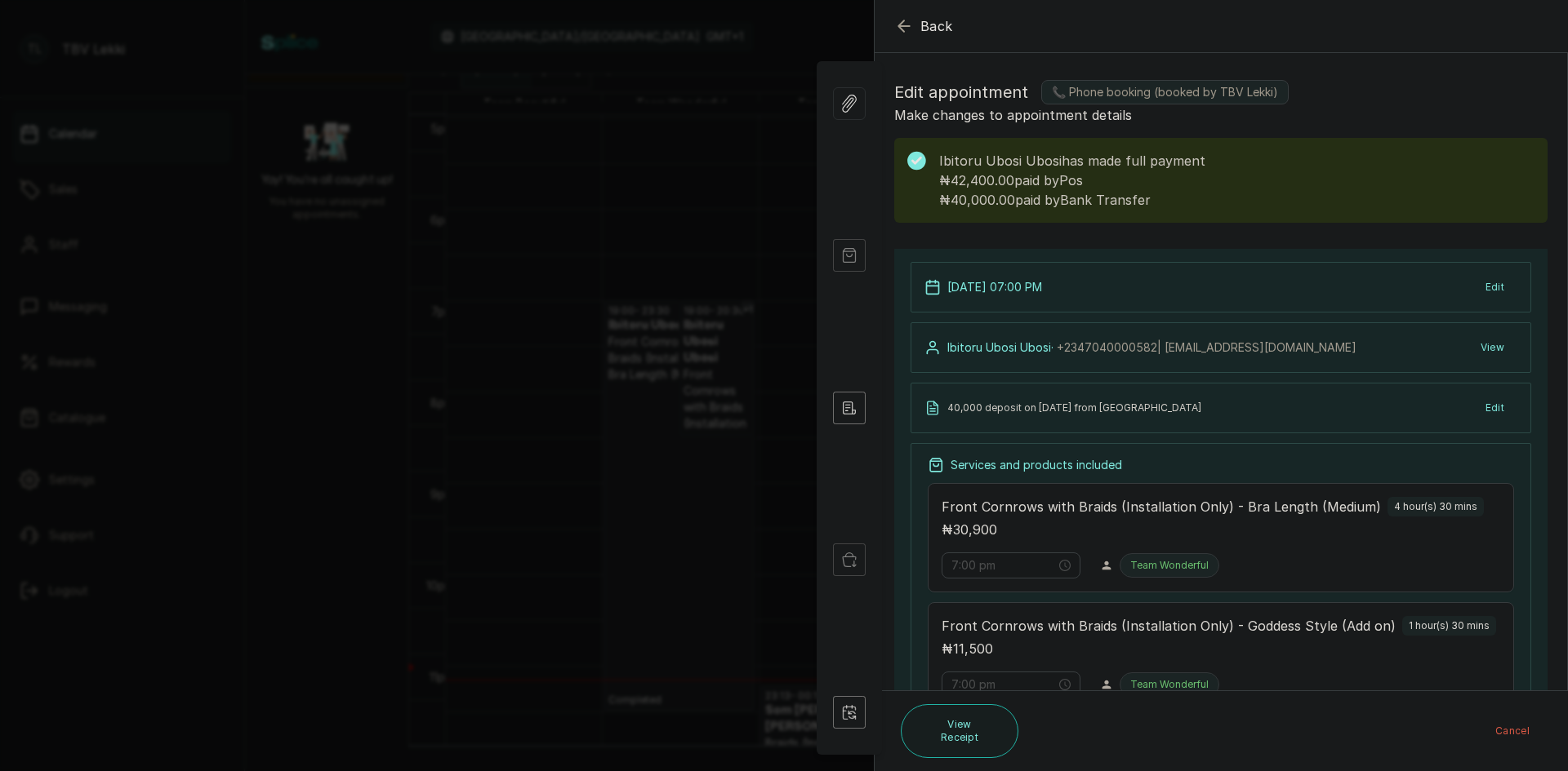
click at [904, 21] on icon "button" at bounding box center [904, 26] width 19 height 19
